Goal: Task Accomplishment & Management: Complete application form

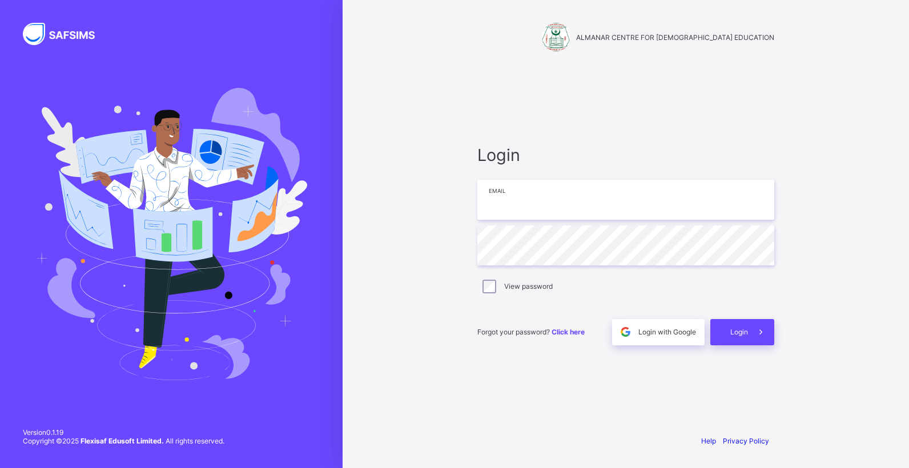
type input "**********"
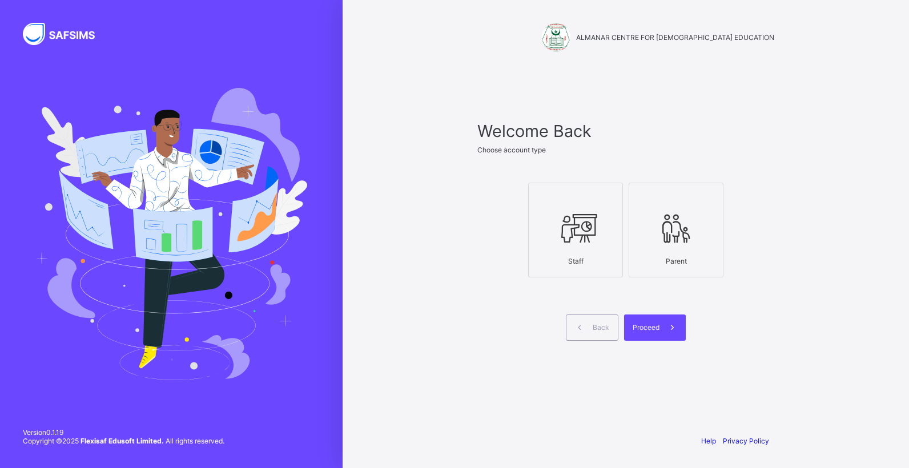
click at [574, 249] on div at bounding box center [575, 228] width 82 height 45
click at [655, 329] on span "Proceed" at bounding box center [645, 327] width 27 height 9
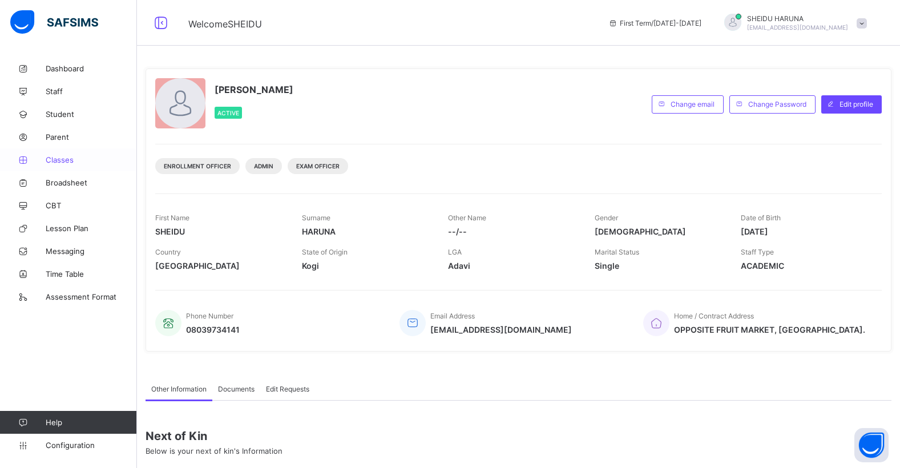
click at [51, 161] on span "Classes" at bounding box center [91, 159] width 91 height 9
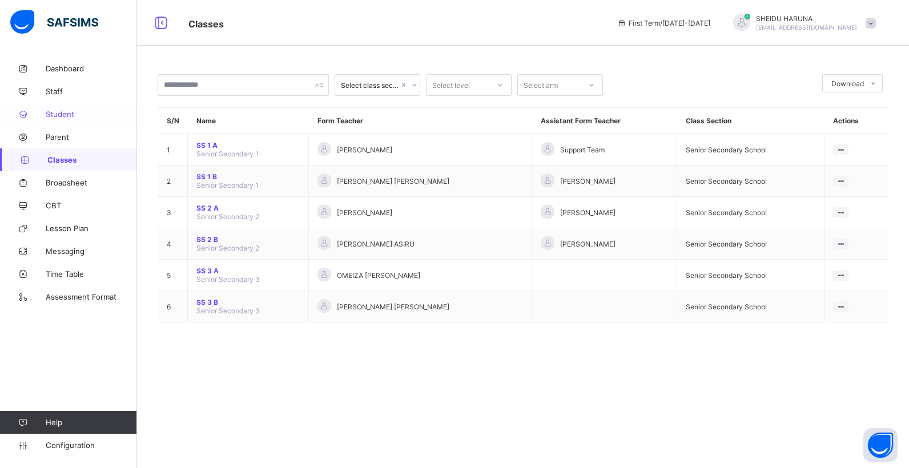
click at [62, 116] on span "Student" at bounding box center [91, 114] width 91 height 9
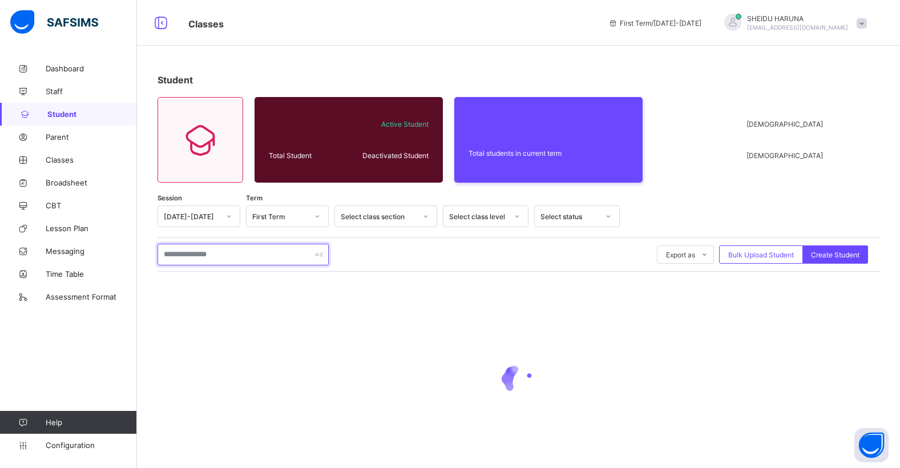
click at [255, 261] on input "text" at bounding box center [243, 255] width 171 height 22
click at [253, 249] on input "text" at bounding box center [243, 255] width 171 height 22
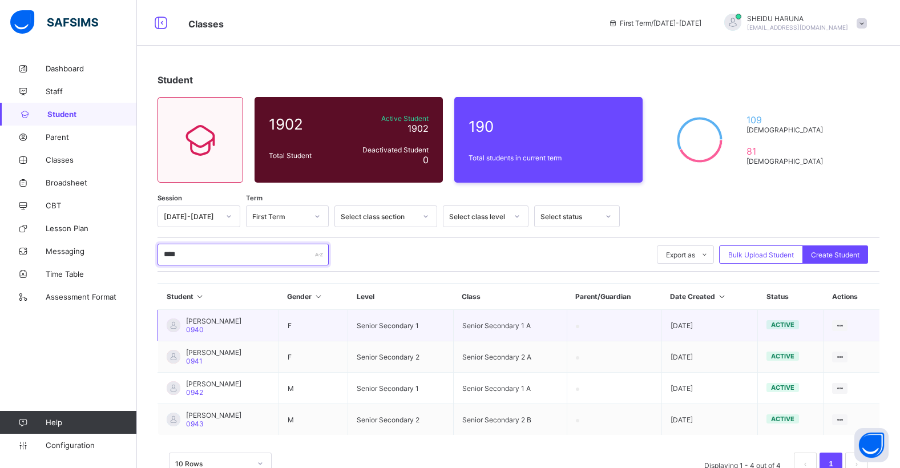
scroll to position [36, 0]
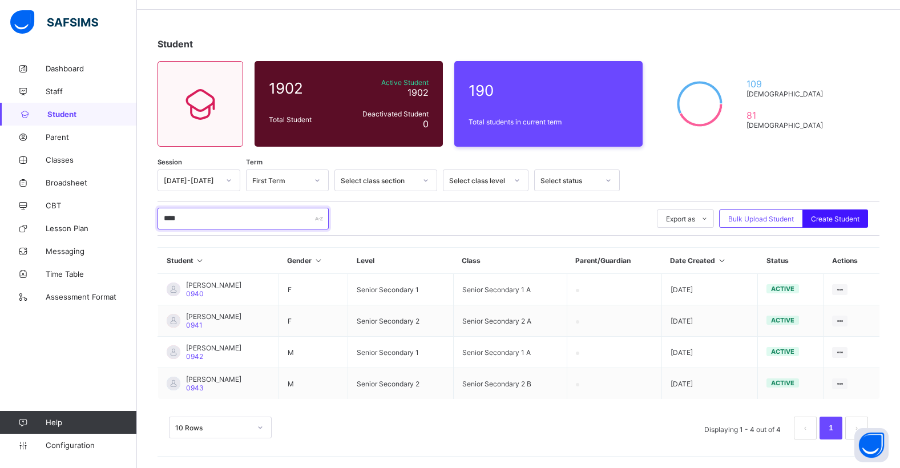
type input "****"
click at [825, 219] on span "Create Student" at bounding box center [835, 219] width 49 height 9
select select "**"
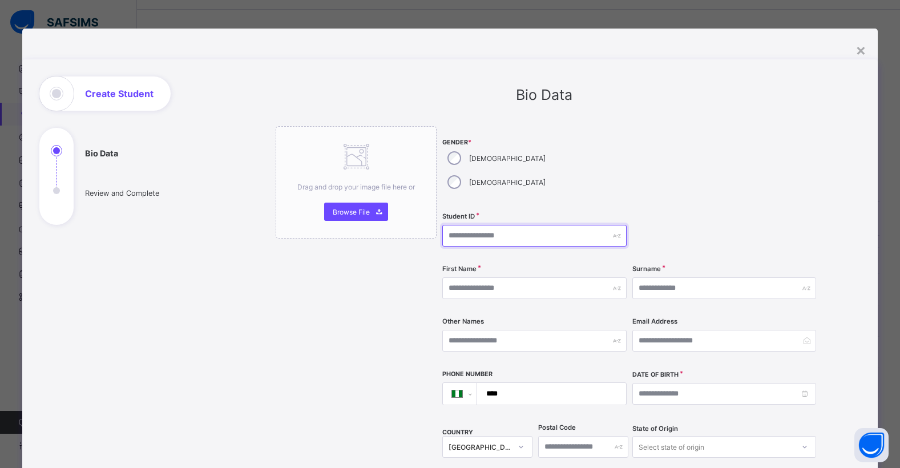
click at [485, 225] on input "text" at bounding box center [534, 236] width 184 height 22
type input "****"
click at [471, 277] on input "text" at bounding box center [534, 288] width 184 height 22
type input "*"
type input "******"
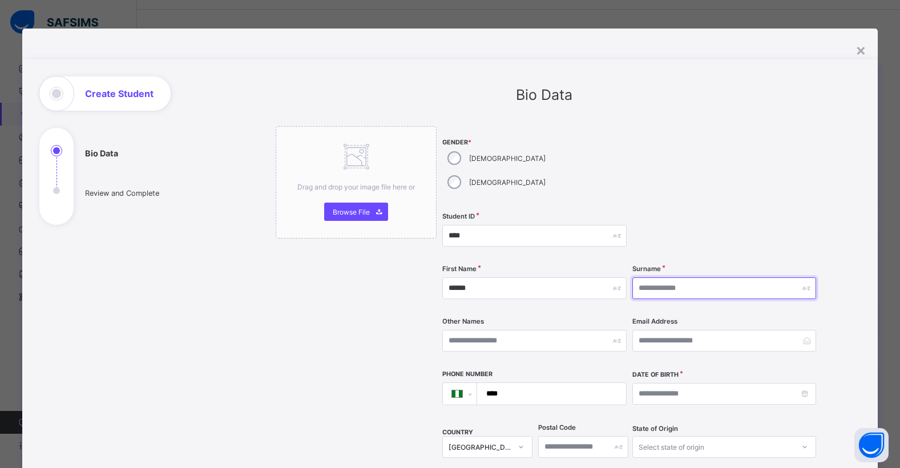
click at [675, 277] on input "text" at bounding box center [724, 288] width 184 height 22
type input "*******"
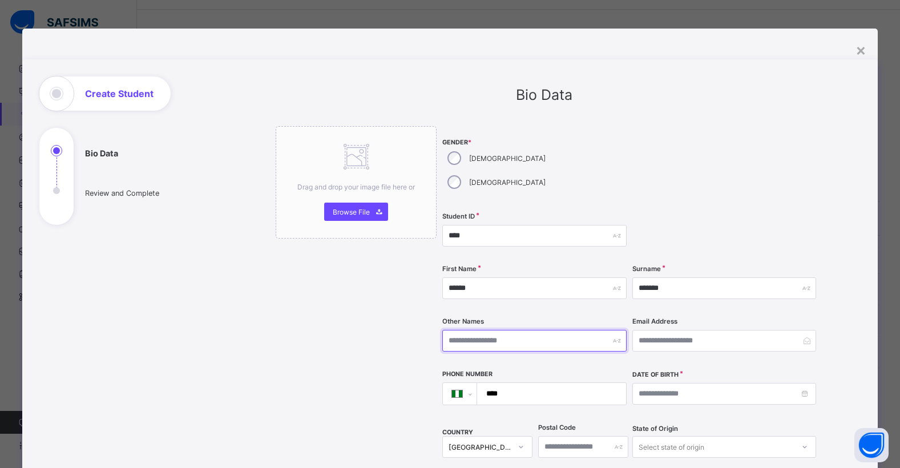
click at [521, 330] on input "text" at bounding box center [534, 341] width 184 height 22
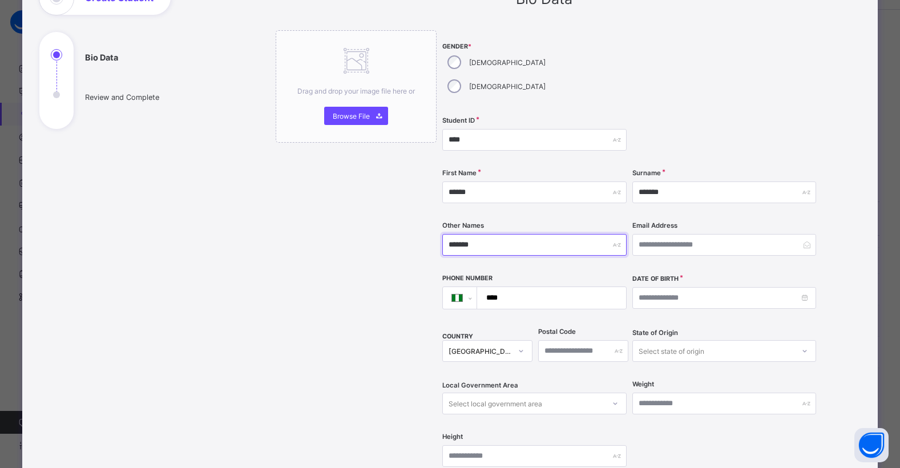
scroll to position [114, 0]
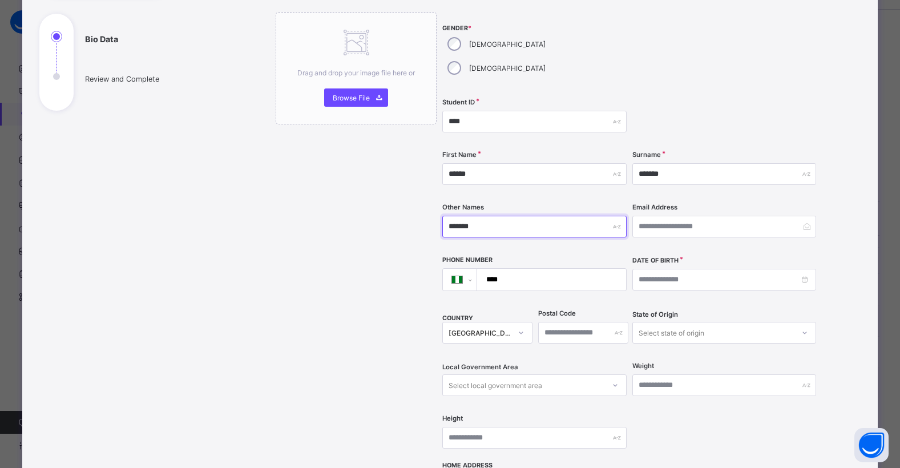
type input "*******"
click at [804, 269] on input at bounding box center [724, 280] width 184 height 22
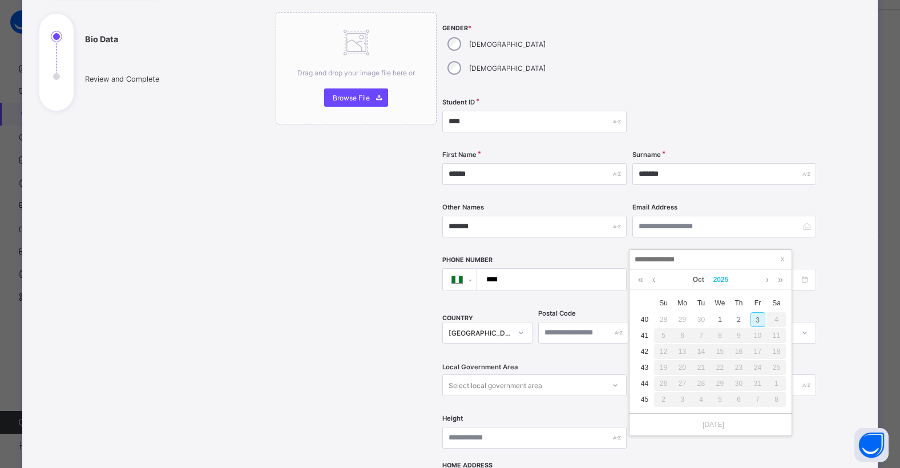
click at [723, 279] on link "2025" at bounding box center [721, 279] width 25 height 19
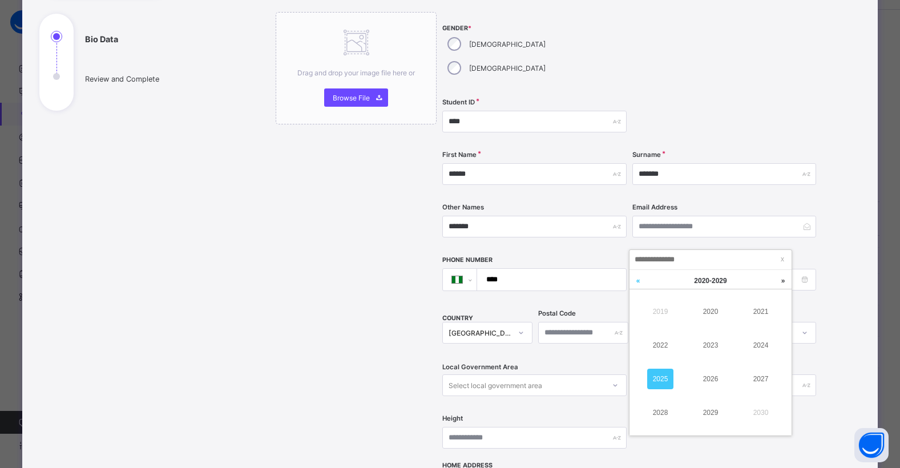
click at [641, 280] on link at bounding box center [638, 281] width 17 height 22
click at [715, 302] on link "2010" at bounding box center [710, 311] width 26 height 21
click at [656, 280] on link at bounding box center [654, 279] width 9 height 19
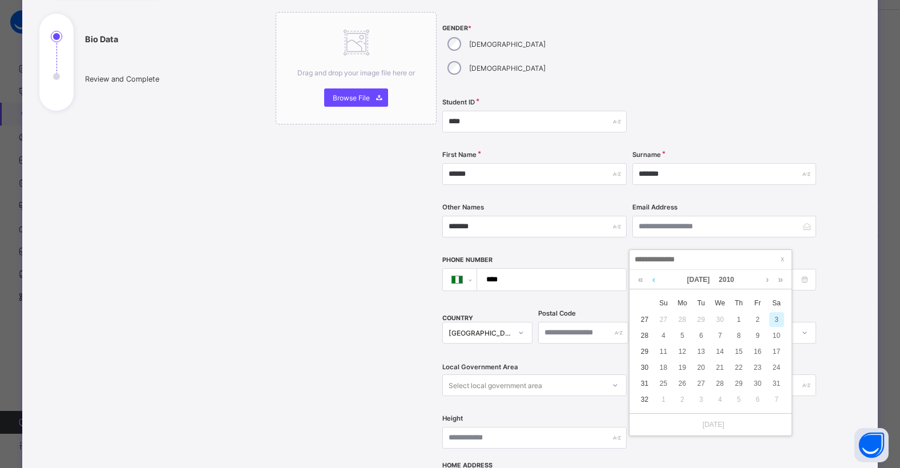
click at [656, 280] on link at bounding box center [654, 279] width 9 height 19
click at [740, 352] on div "17" at bounding box center [739, 351] width 15 height 15
type input "**********"
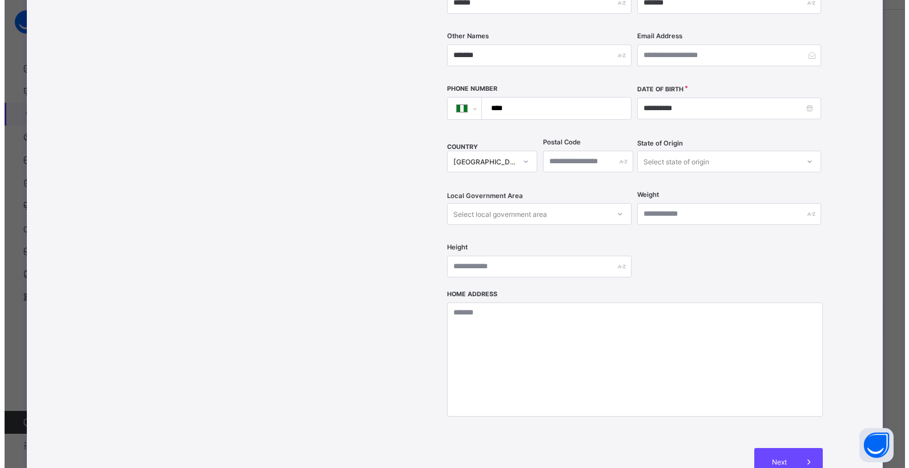
scroll to position [342, 0]
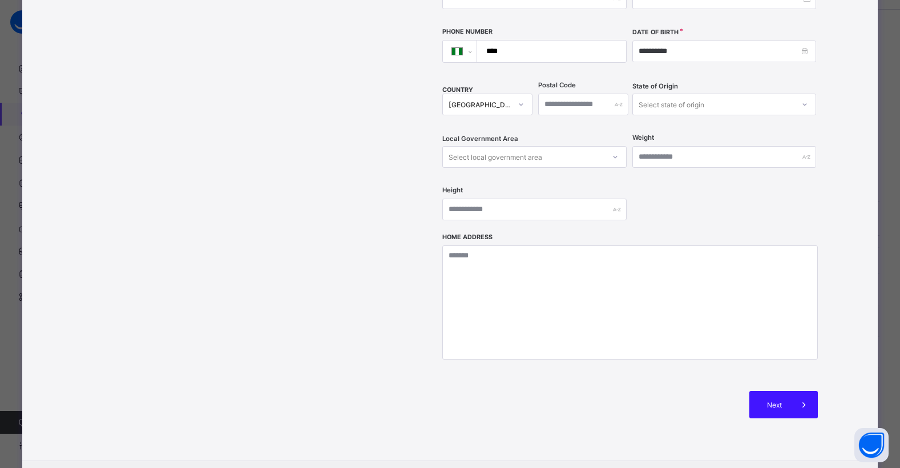
click at [770, 401] on span "Next" at bounding box center [774, 405] width 33 height 9
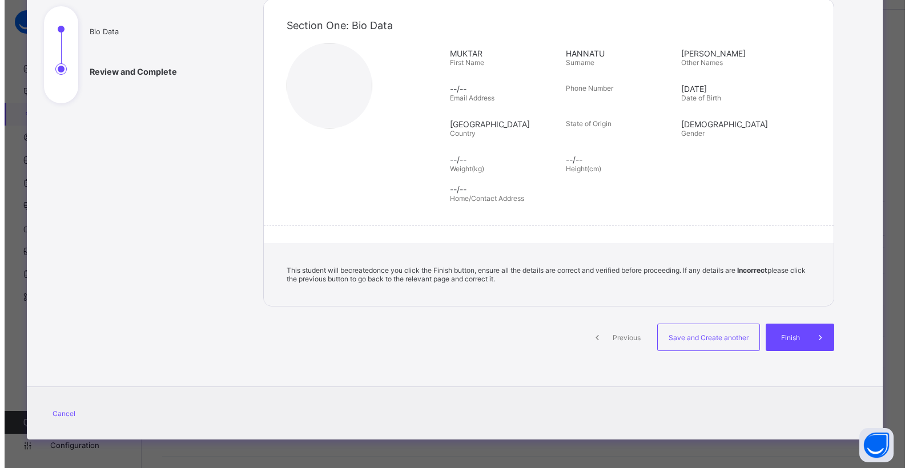
scroll to position [122, 0]
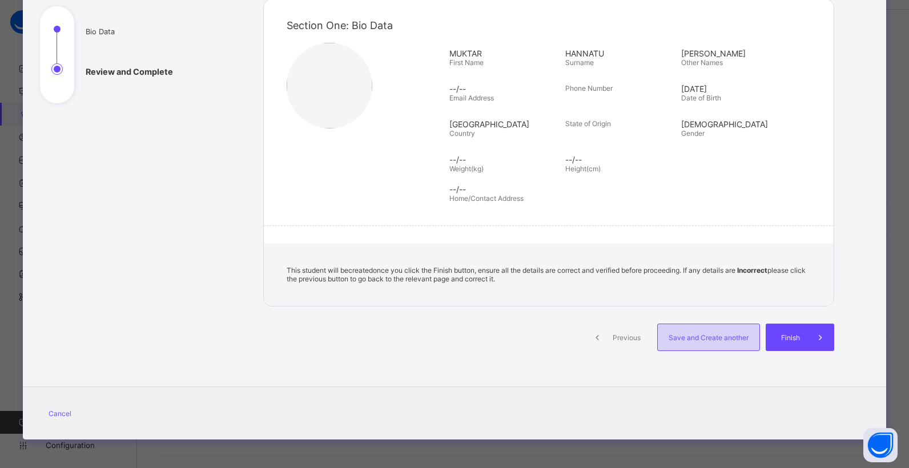
click at [693, 344] on div "Save and Create another" at bounding box center [708, 337] width 103 height 27
select select "**"
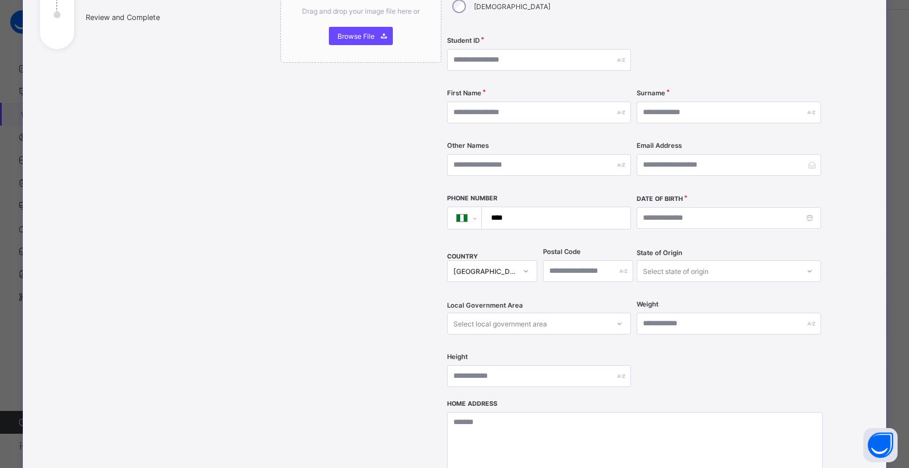
scroll to position [114, 0]
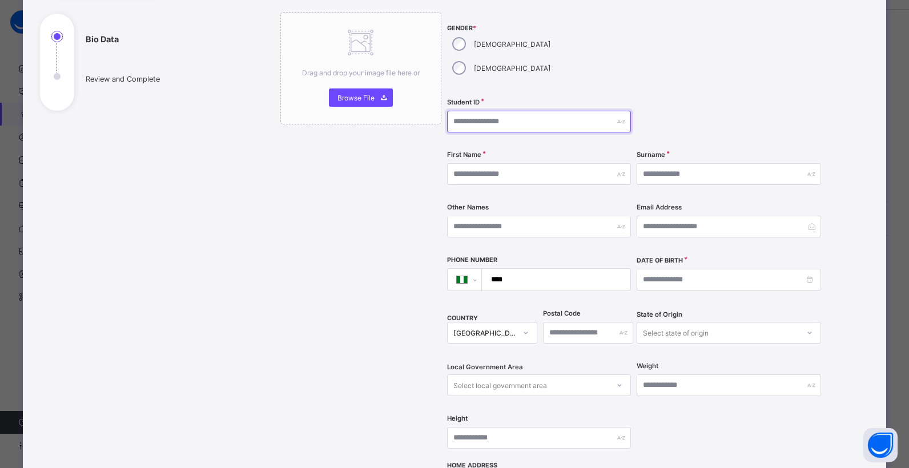
click at [484, 111] on input "text" at bounding box center [539, 122] width 184 height 22
type input "****"
click at [470, 163] on input "text" at bounding box center [539, 174] width 184 height 22
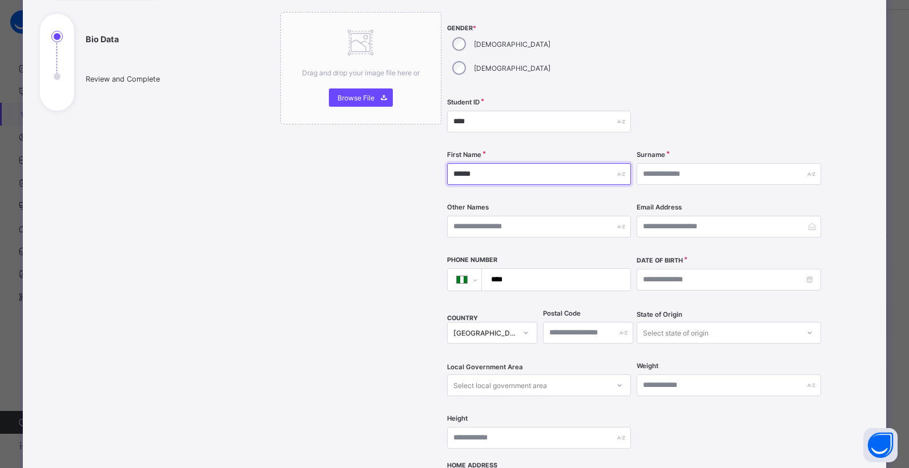
type input "******"
click at [664, 163] on input "text" at bounding box center [728, 174] width 184 height 22
type input "*******"
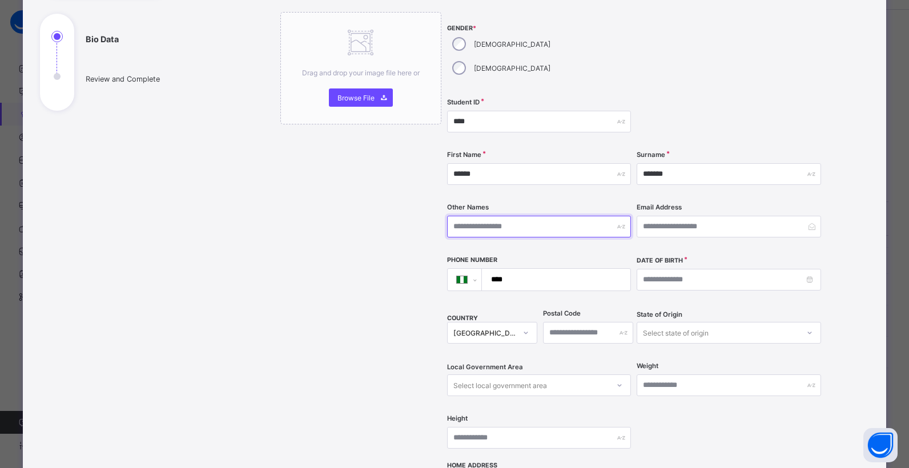
click at [584, 216] on input "text" at bounding box center [539, 227] width 184 height 22
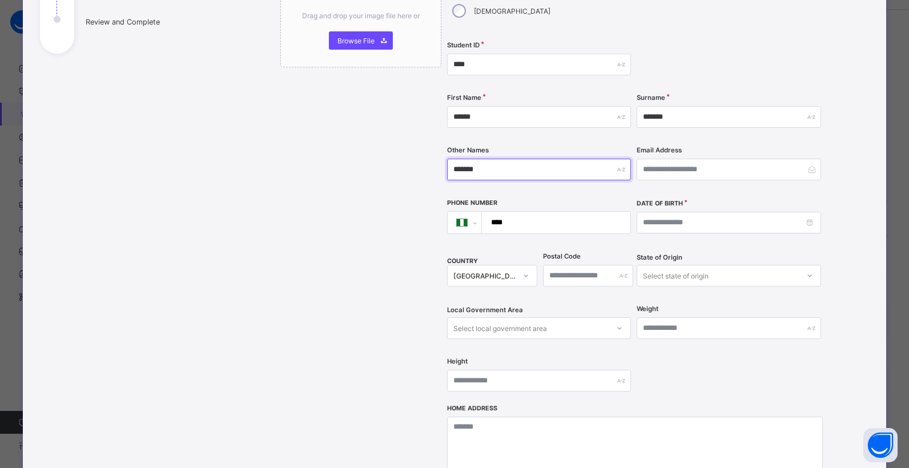
type input "*******"
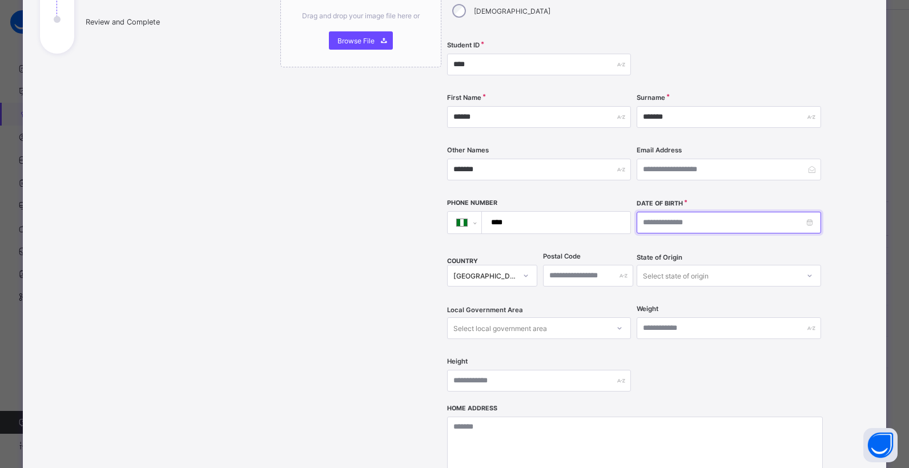
click at [808, 212] on input at bounding box center [728, 223] width 184 height 22
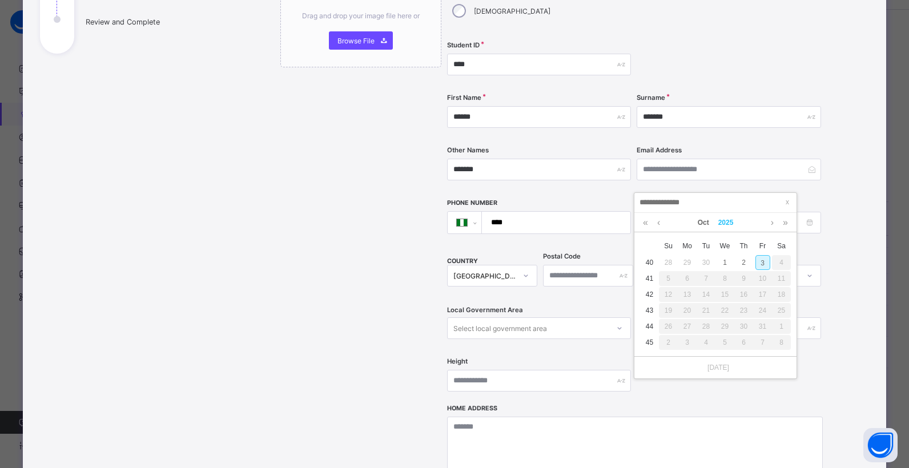
click at [724, 221] on link "2025" at bounding box center [725, 222] width 25 height 19
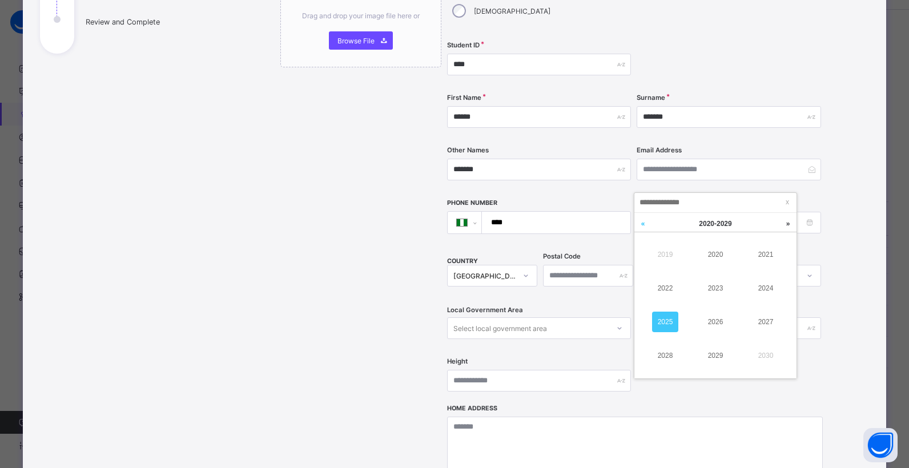
click at [642, 225] on link at bounding box center [642, 224] width 17 height 22
click at [713, 257] on link "2010" at bounding box center [715, 254] width 26 height 21
click at [655, 223] on link at bounding box center [658, 222] width 9 height 19
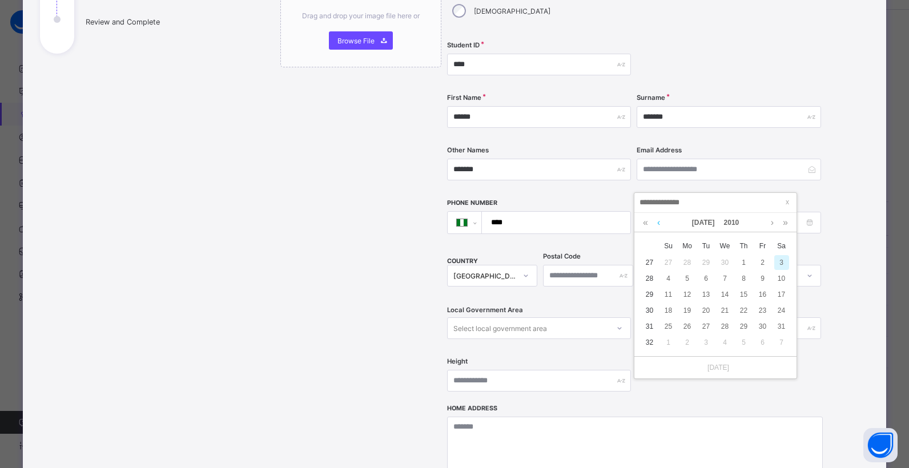
click at [655, 223] on link at bounding box center [658, 222] width 9 height 19
click at [691, 309] on div "19" at bounding box center [687, 310] width 15 height 15
type input "**********"
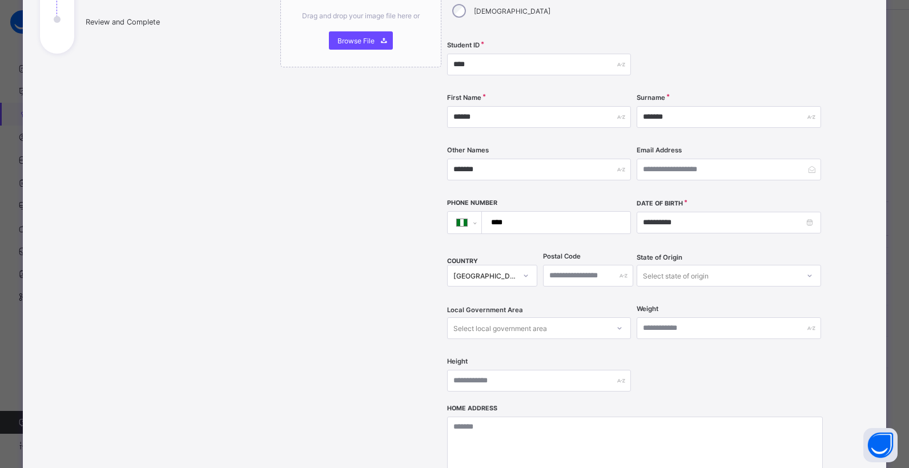
scroll to position [342, 0]
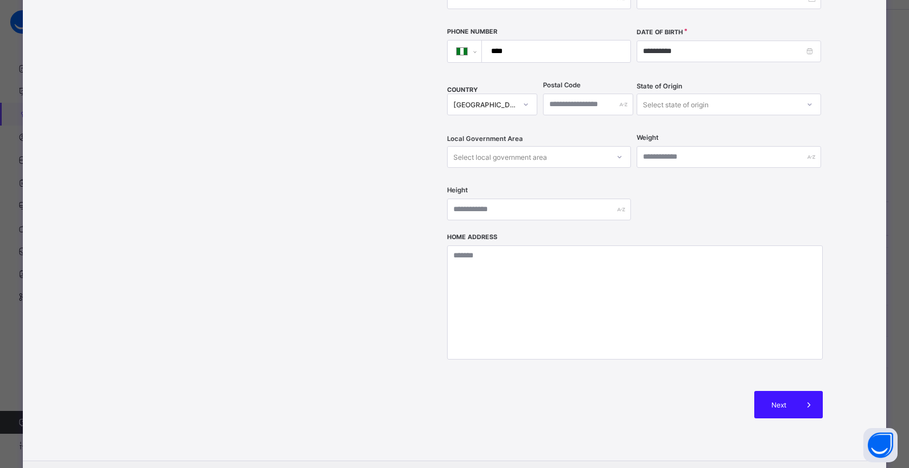
click at [768, 401] on span "Next" at bounding box center [779, 405] width 33 height 9
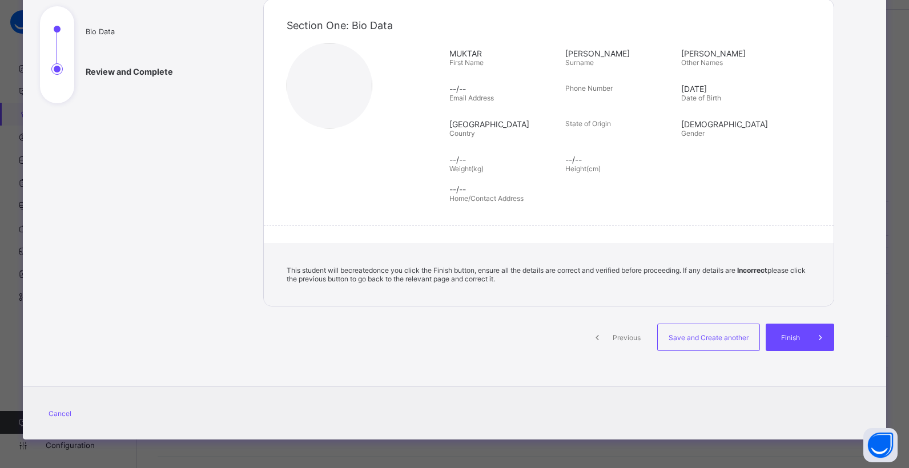
scroll to position [122, 0]
click at [727, 342] on div "Save and Create another" at bounding box center [708, 337] width 103 height 27
select select "**"
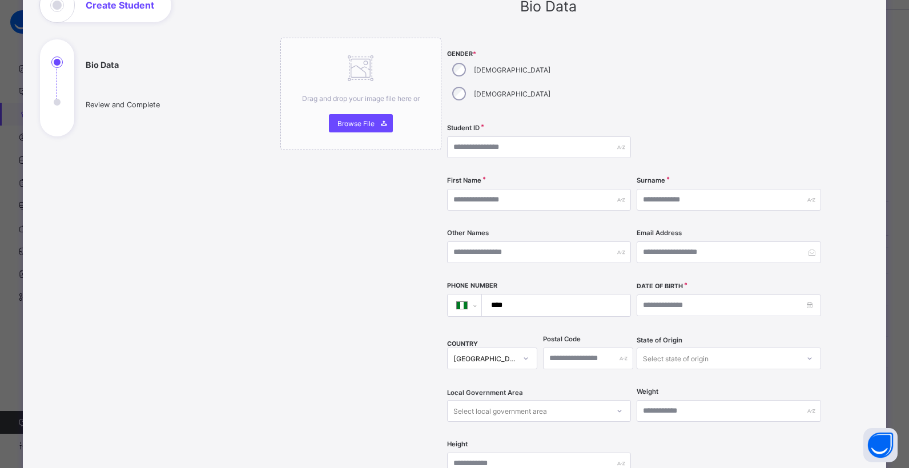
scroll to position [0, 0]
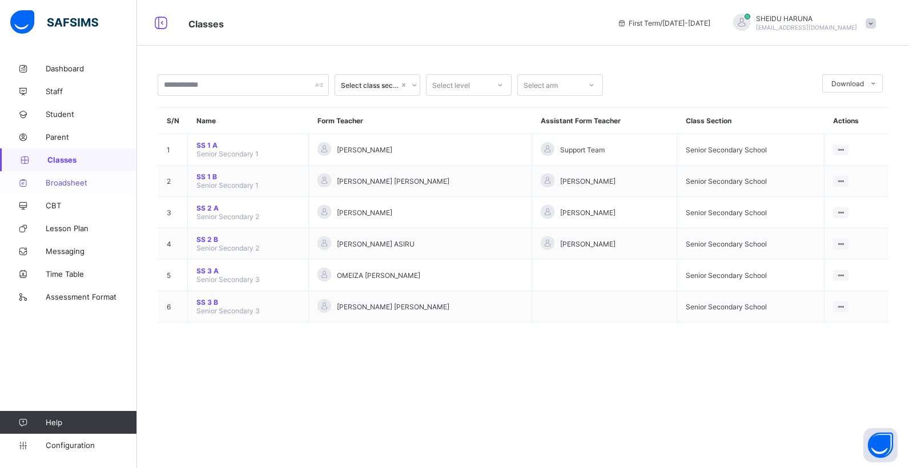
click at [74, 184] on span "Broadsheet" at bounding box center [91, 182] width 91 height 9
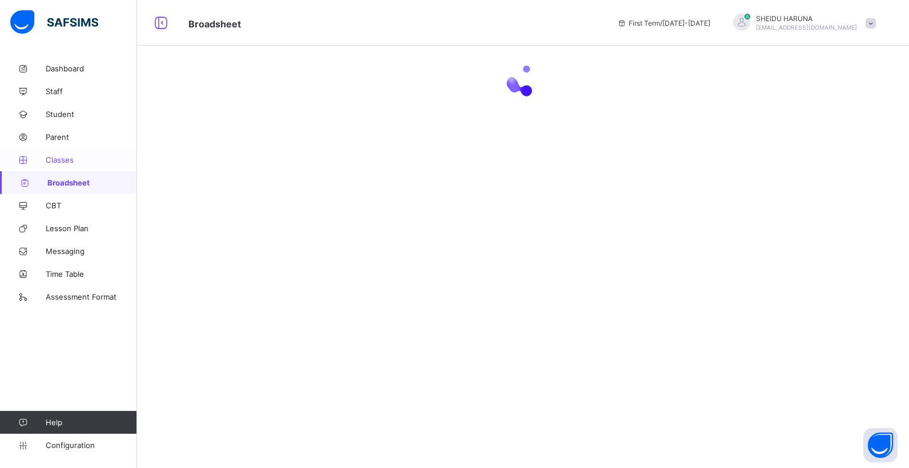
click at [66, 160] on span "Classes" at bounding box center [91, 159] width 91 height 9
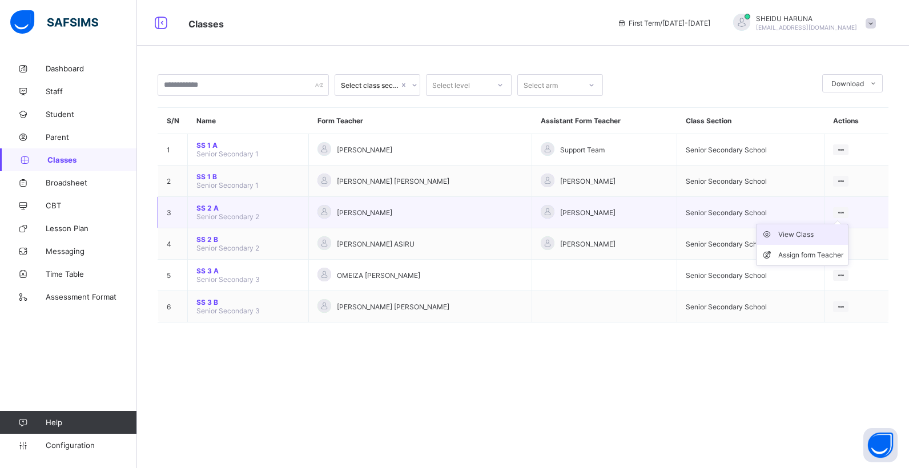
click at [792, 232] on div "View Class" at bounding box center [810, 234] width 65 height 11
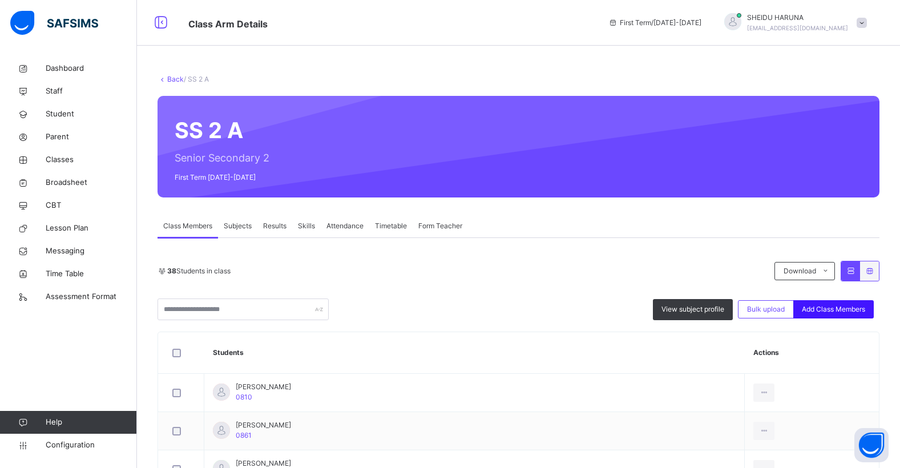
click at [828, 312] on span "Add Class Members" at bounding box center [833, 309] width 63 height 10
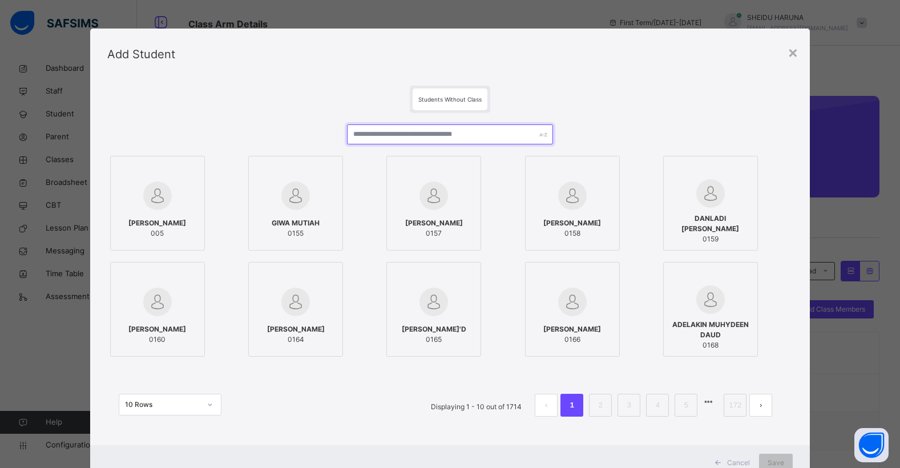
click at [431, 144] on input "text" at bounding box center [449, 134] width 205 height 20
click at [794, 51] on div "×" at bounding box center [793, 52] width 11 height 24
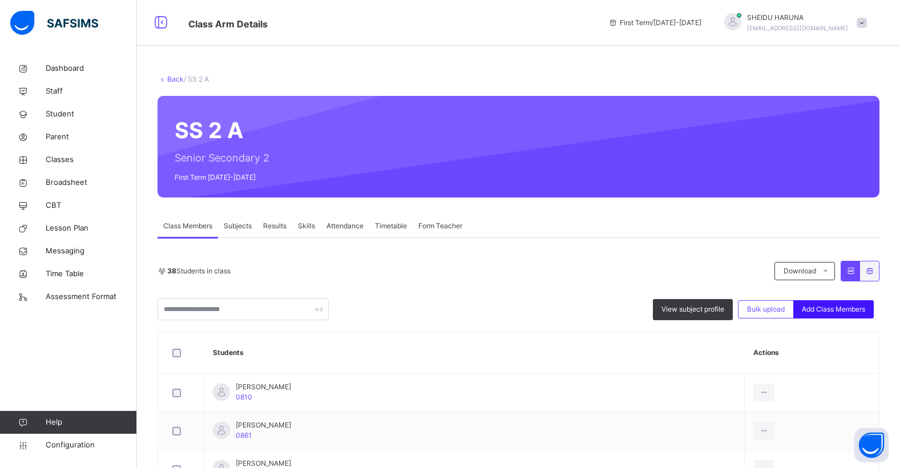
click at [851, 313] on span "Add Class Members" at bounding box center [833, 309] width 63 height 10
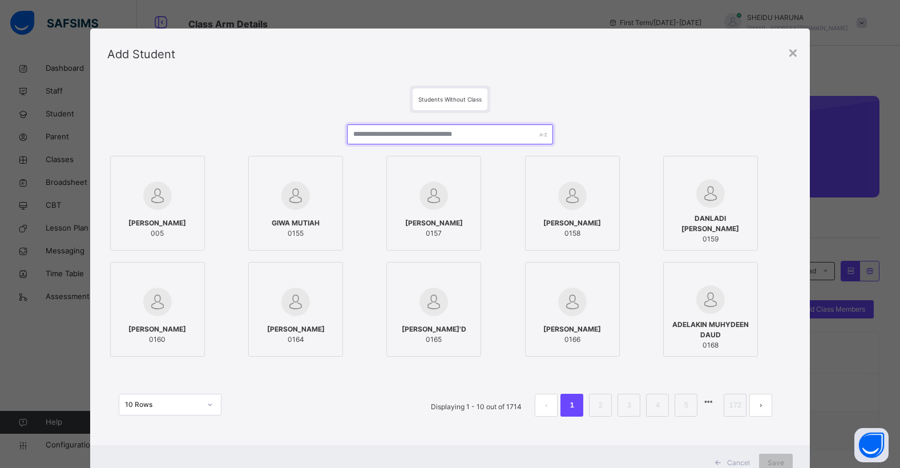
click at [418, 135] on input "text" at bounding box center [449, 134] width 205 height 20
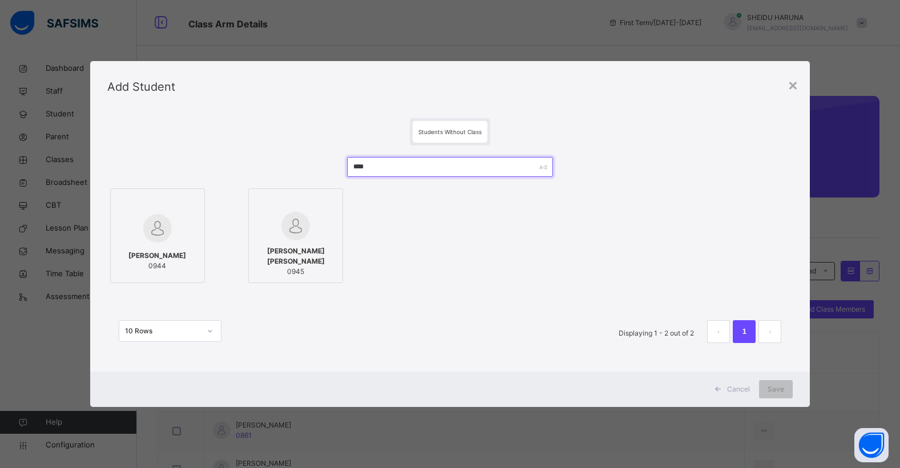
type input "****"
click at [150, 233] on img at bounding box center [157, 228] width 29 height 29
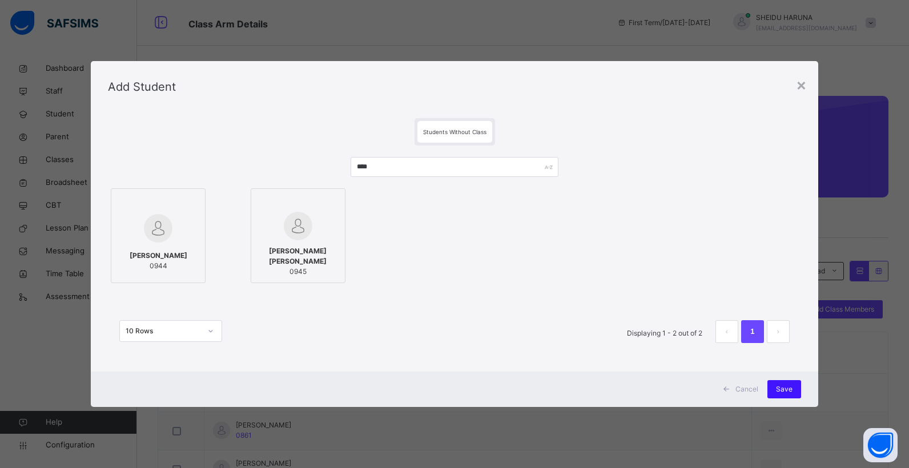
click at [783, 393] on span "Save" at bounding box center [784, 389] width 17 height 10
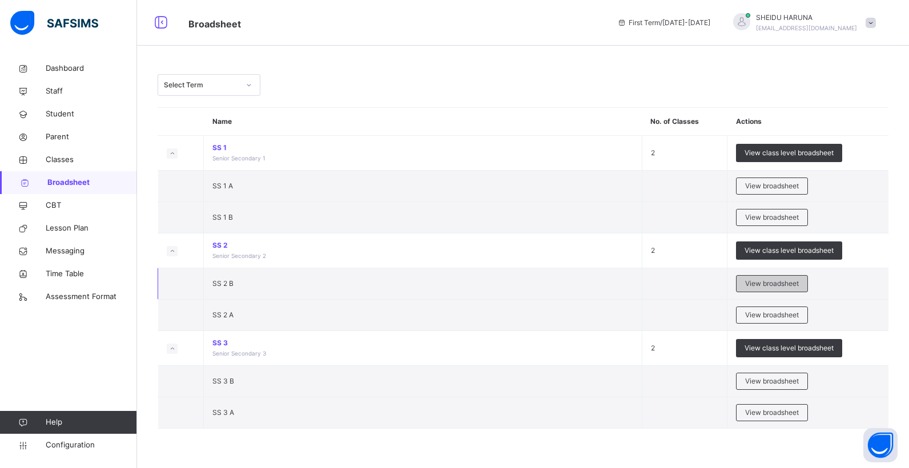
click at [753, 285] on span "View broadsheet" at bounding box center [772, 284] width 54 height 10
click at [778, 287] on span "View broadsheet" at bounding box center [772, 284] width 54 height 10
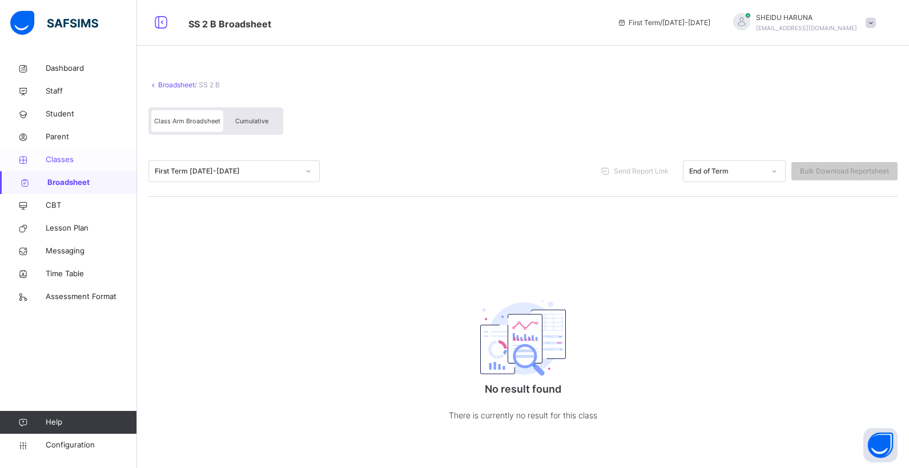
click at [58, 164] on span "Classes" at bounding box center [91, 159] width 91 height 11
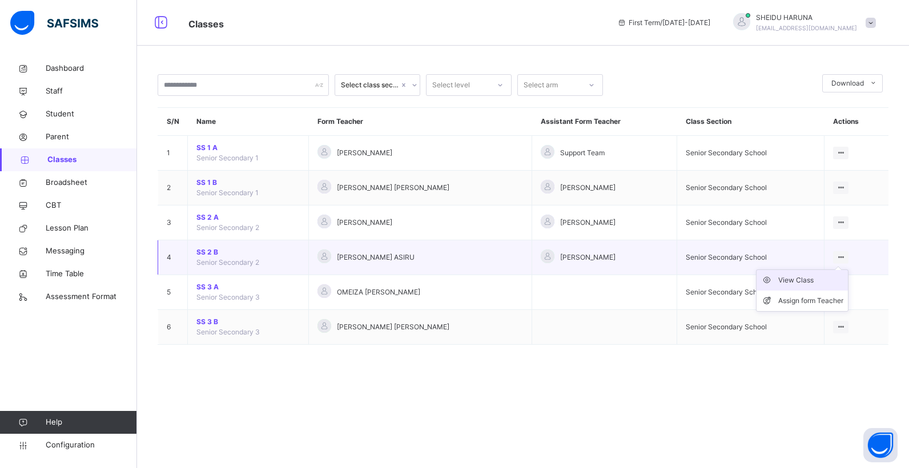
click at [788, 284] on div "View Class" at bounding box center [810, 280] width 65 height 11
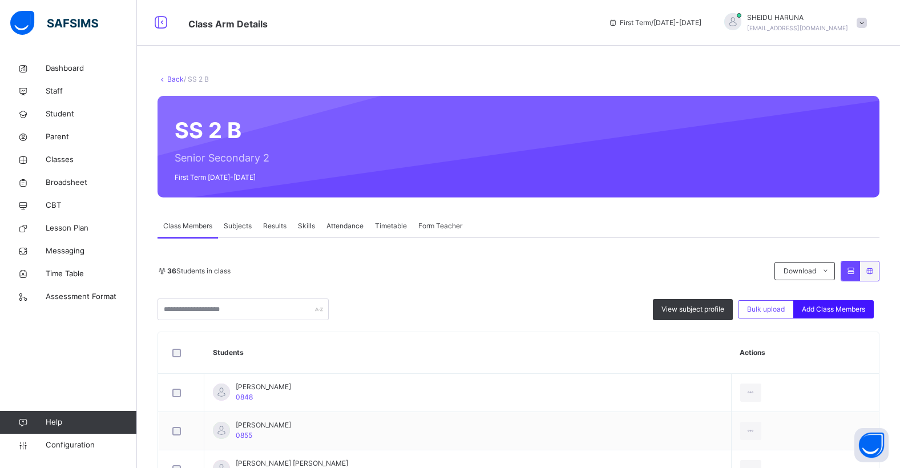
click at [826, 310] on span "Add Class Members" at bounding box center [833, 309] width 63 height 10
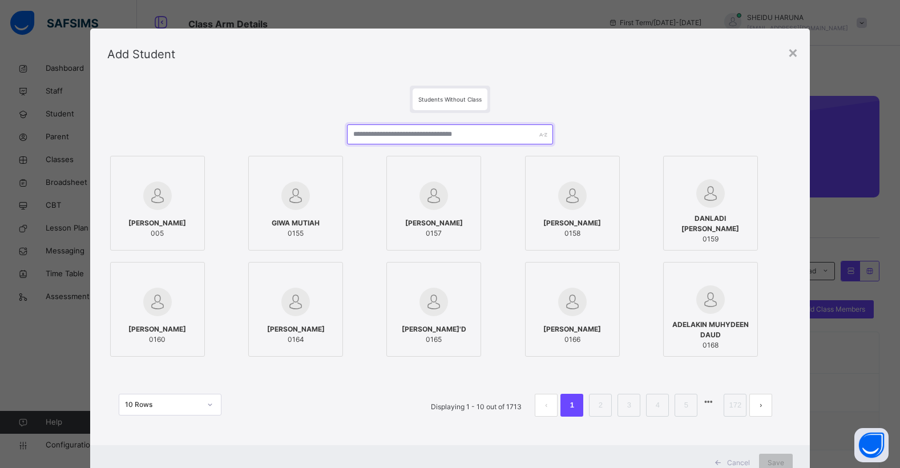
click at [410, 137] on input "text" at bounding box center [449, 134] width 205 height 20
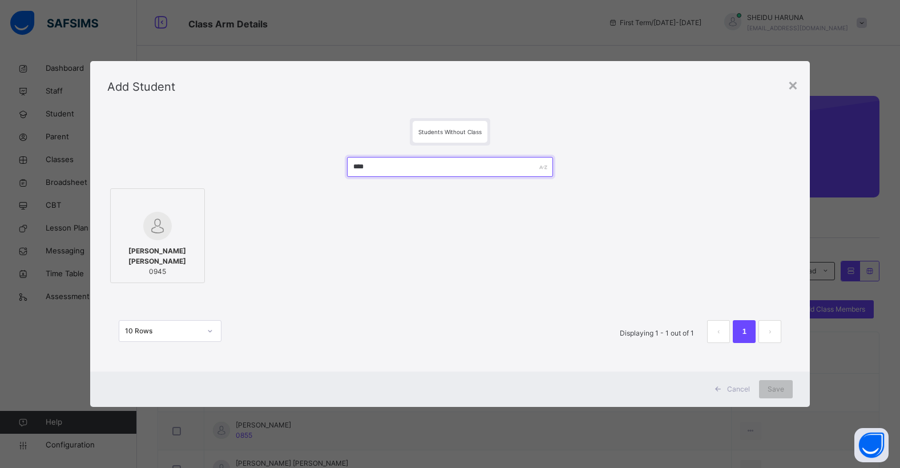
type input "****"
click at [174, 242] on div "MUKTAR IBRAHIM KHADIJA 0945" at bounding box center [157, 261] width 82 height 42
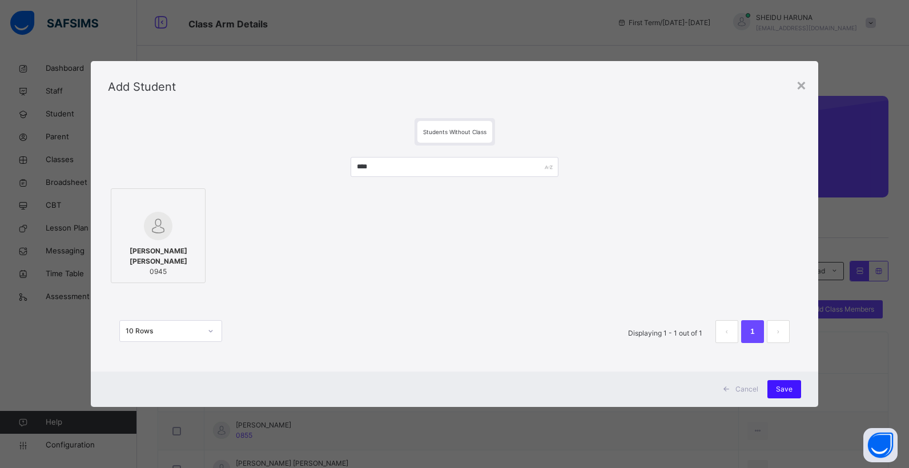
click at [776, 386] on span "Save" at bounding box center [784, 389] width 17 height 10
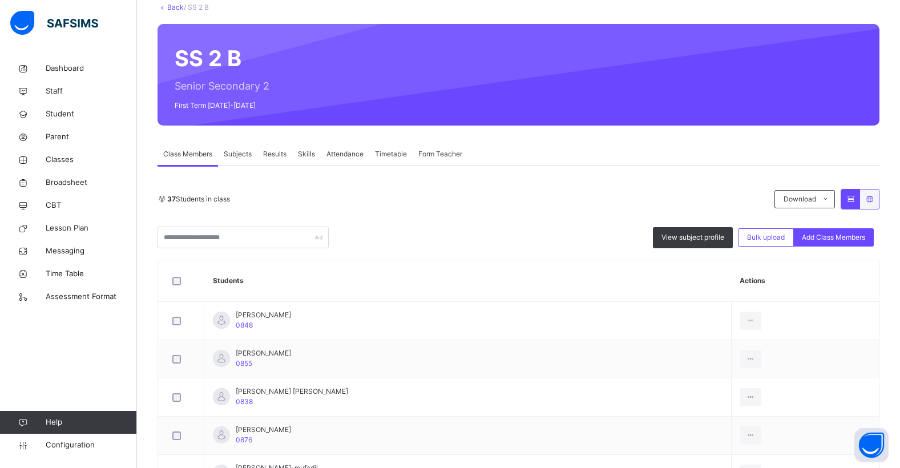
scroll to position [71, 0]
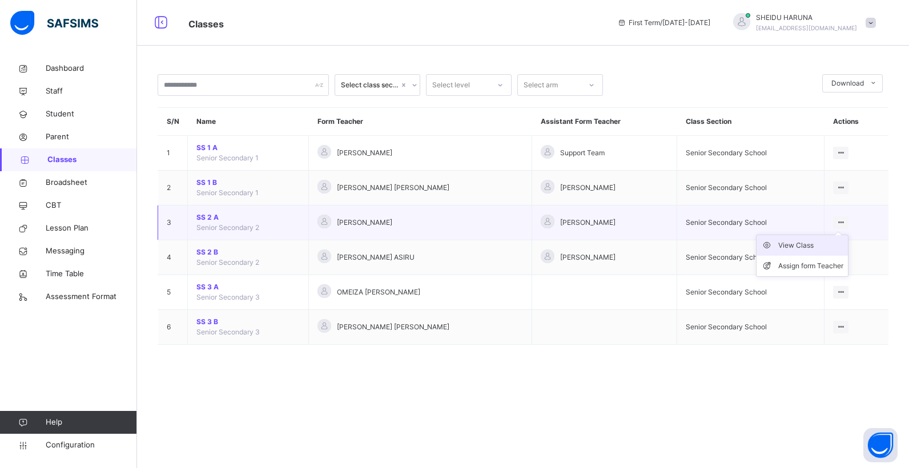
click at [792, 248] on div "View Class" at bounding box center [810, 245] width 65 height 11
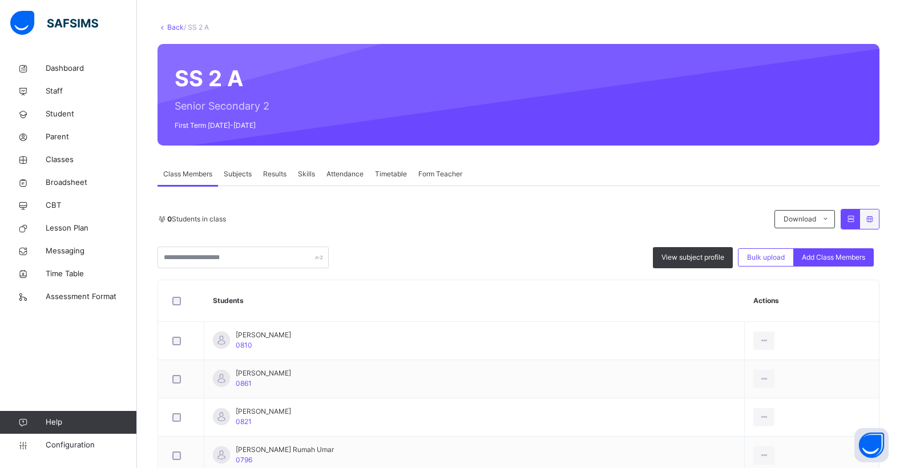
scroll to position [170, 0]
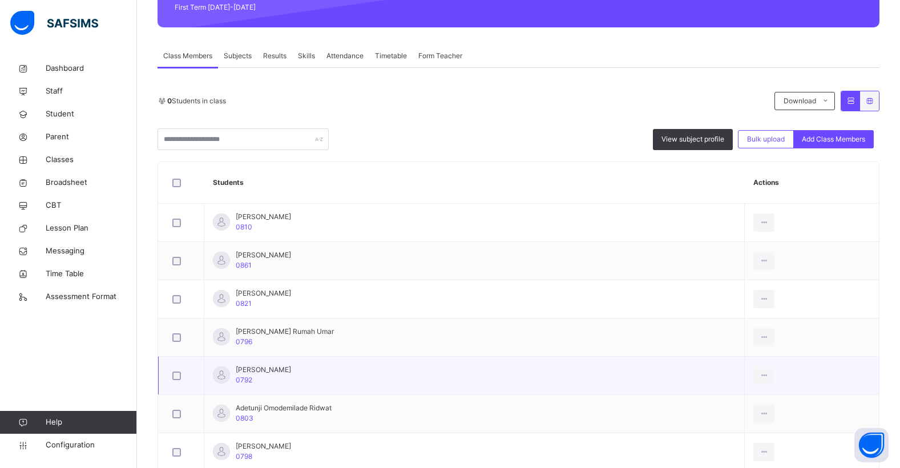
click at [593, 364] on td "[PERSON_NAME] 0792" at bounding box center [474, 376] width 540 height 38
click at [596, 363] on td "[PERSON_NAME] 0792" at bounding box center [474, 376] width 540 height 38
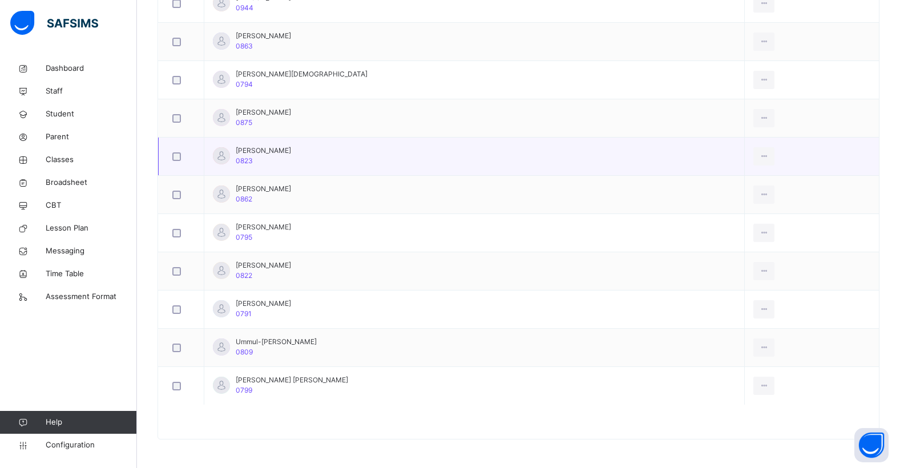
click at [467, 140] on td "[PERSON_NAME] 0823" at bounding box center [474, 157] width 540 height 38
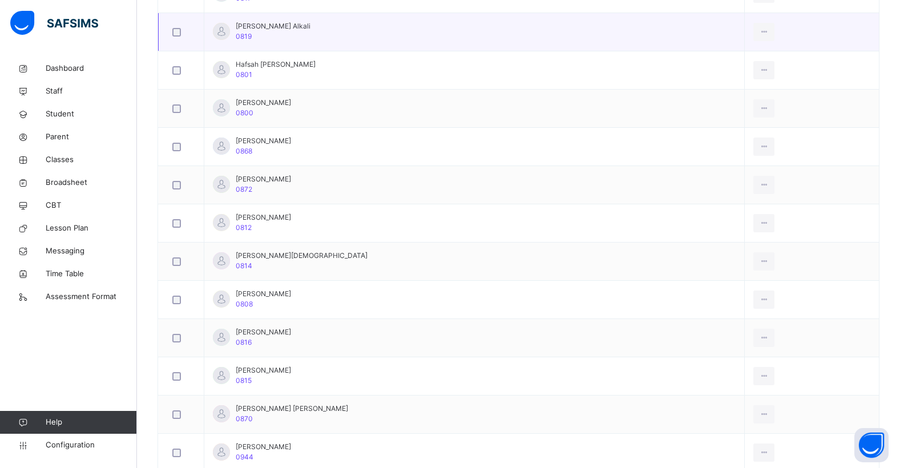
scroll to position [204, 0]
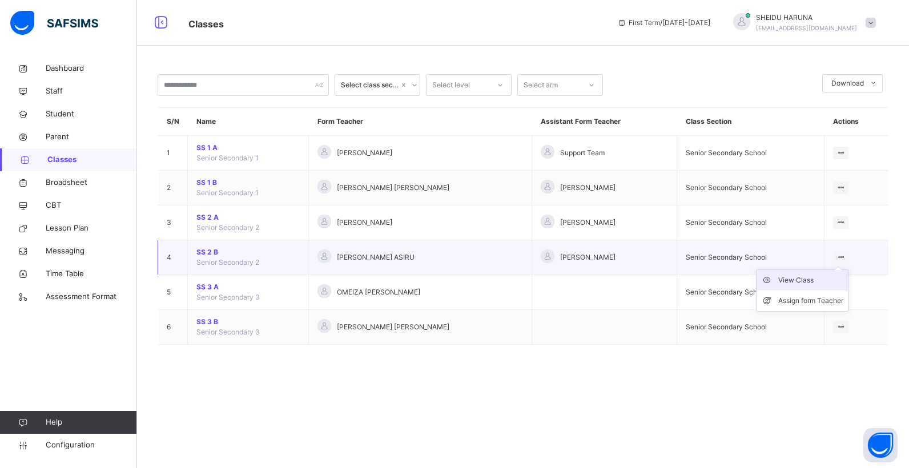
click at [800, 279] on div "View Class" at bounding box center [810, 280] width 65 height 11
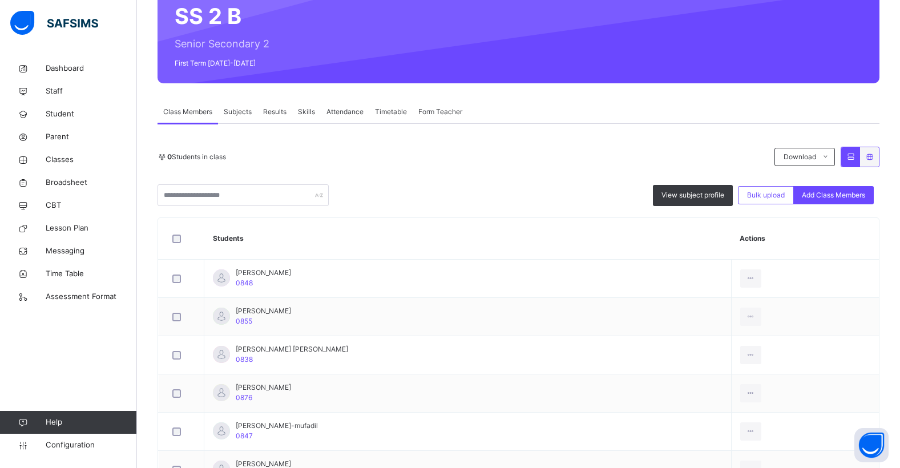
scroll to position [171, 0]
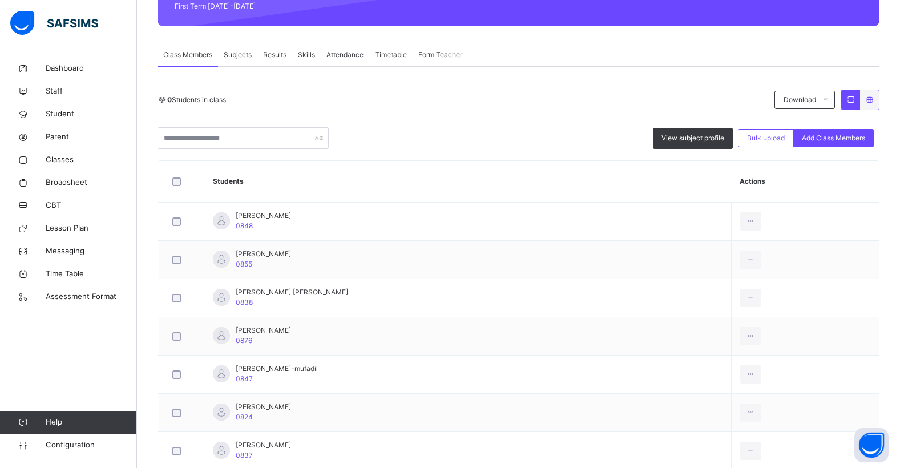
click at [502, 135] on div "View subject profile Bulk upload Add Class Members" at bounding box center [519, 138] width 722 height 22
click at [506, 132] on div "View subject profile Bulk upload Add Class Members" at bounding box center [519, 138] width 722 height 22
click at [507, 132] on div "View subject profile Bulk upload Add Class Members" at bounding box center [519, 138] width 722 height 22
click at [237, 51] on span "Subjects" at bounding box center [238, 55] width 28 height 10
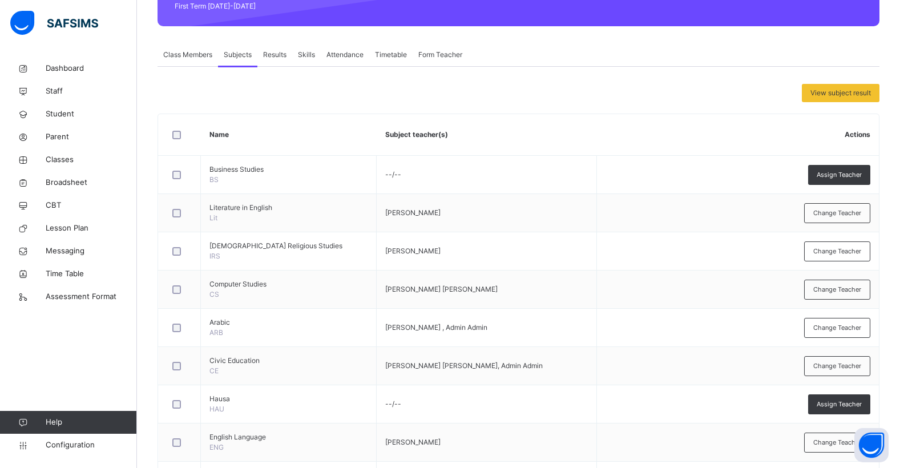
click at [189, 57] on span "Class Members" at bounding box center [187, 55] width 49 height 10
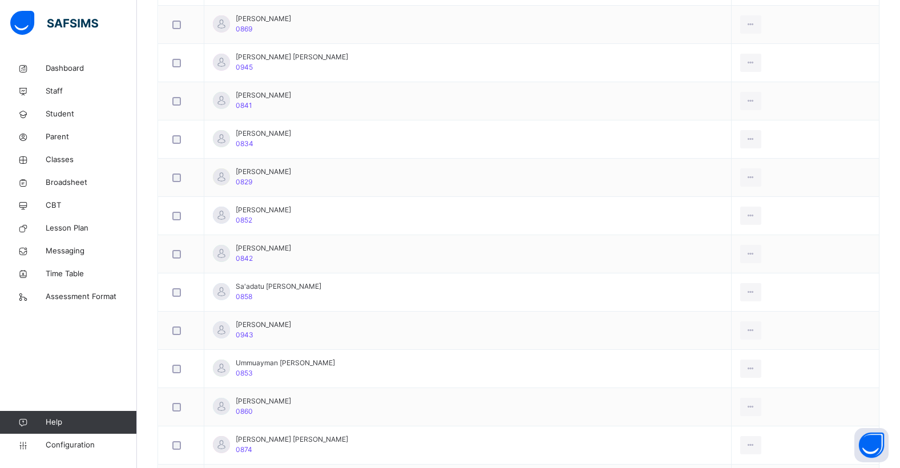
scroll to position [185, 0]
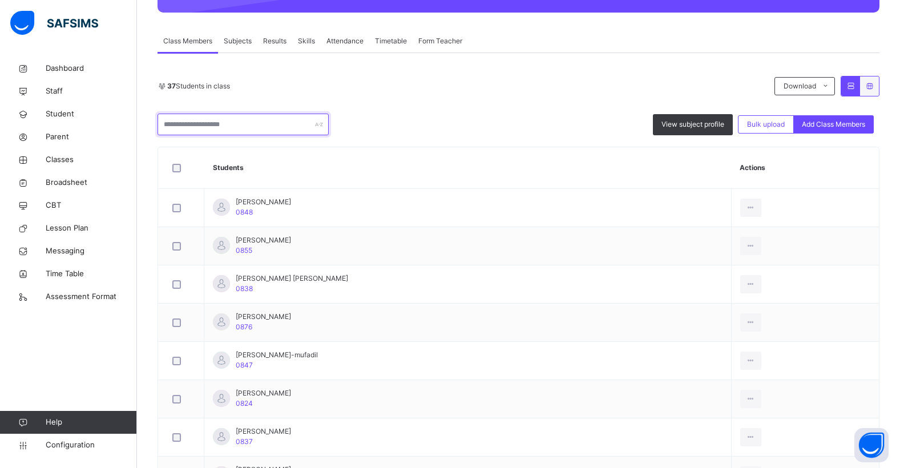
click at [241, 134] on input "text" at bounding box center [243, 125] width 171 height 22
click at [837, 126] on span "Add Class Members" at bounding box center [833, 124] width 63 height 10
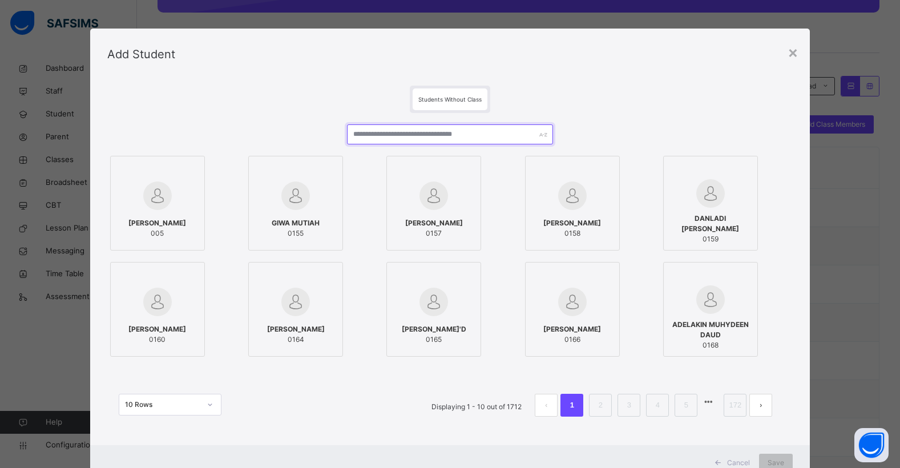
click at [381, 128] on input "text" at bounding box center [449, 134] width 205 height 20
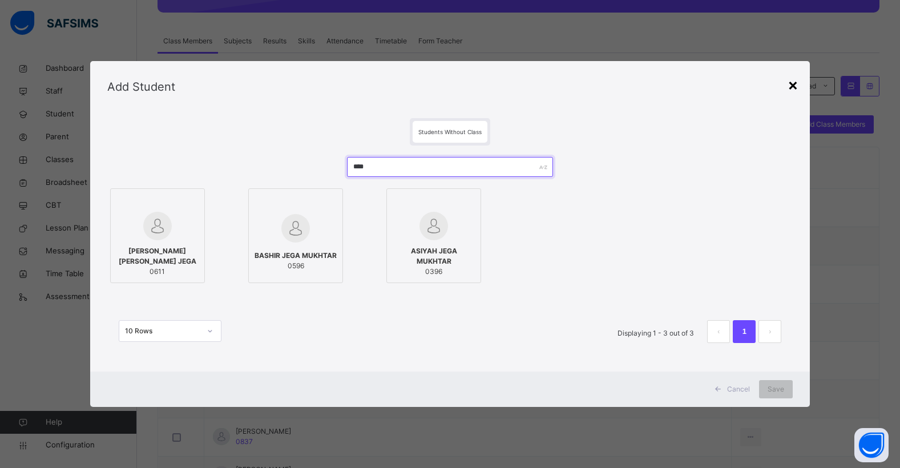
type input "****"
click at [796, 86] on div "×" at bounding box center [793, 84] width 11 height 24
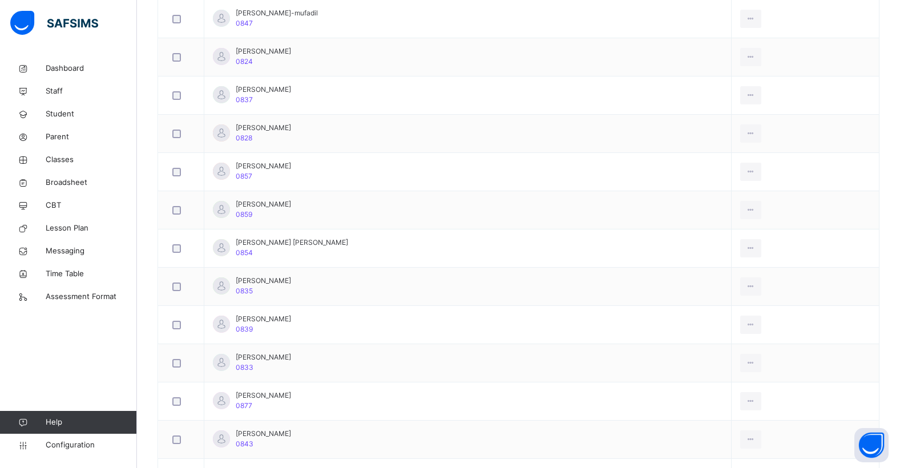
scroll to position [527, 0]
